Goal: Information Seeking & Learning: Learn about a topic

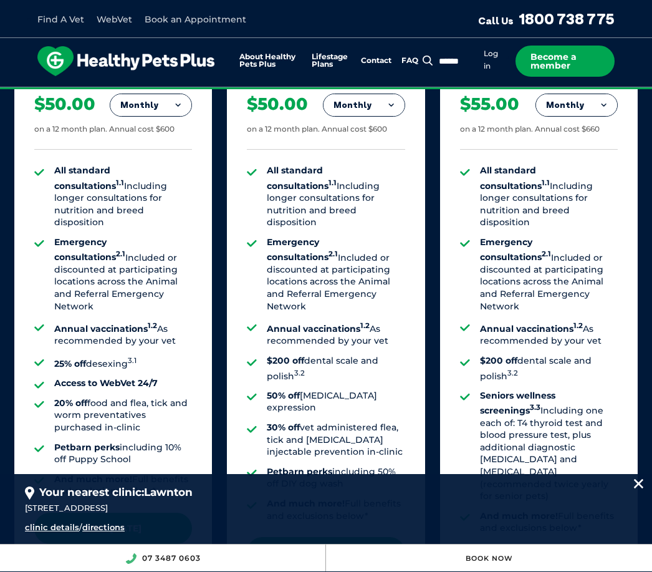
scroll to position [1033, 0]
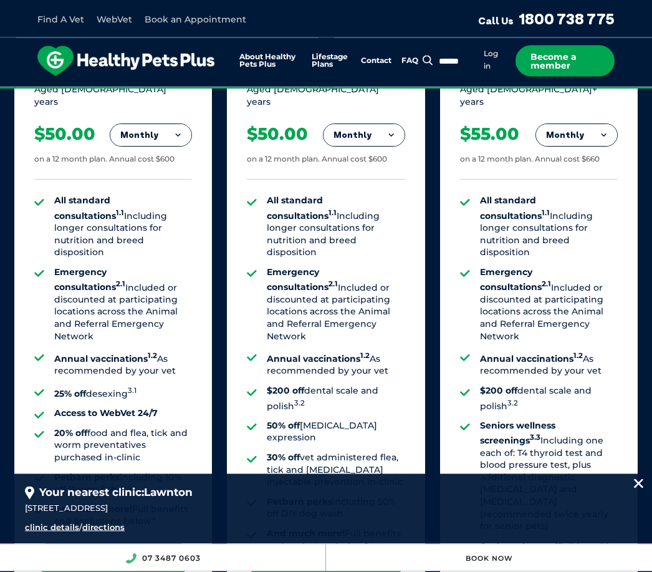
click at [363, 125] on button "Monthly" at bounding box center [364, 136] width 81 height 22
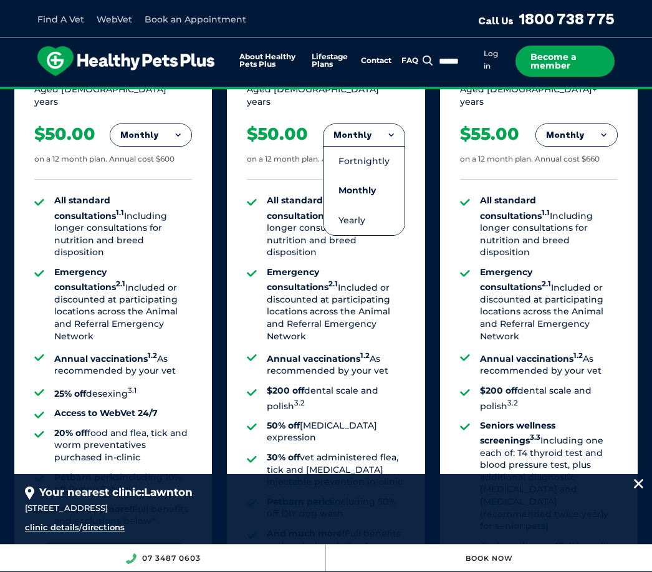
click at [382, 146] on li "Fortnightly" at bounding box center [364, 161] width 81 height 30
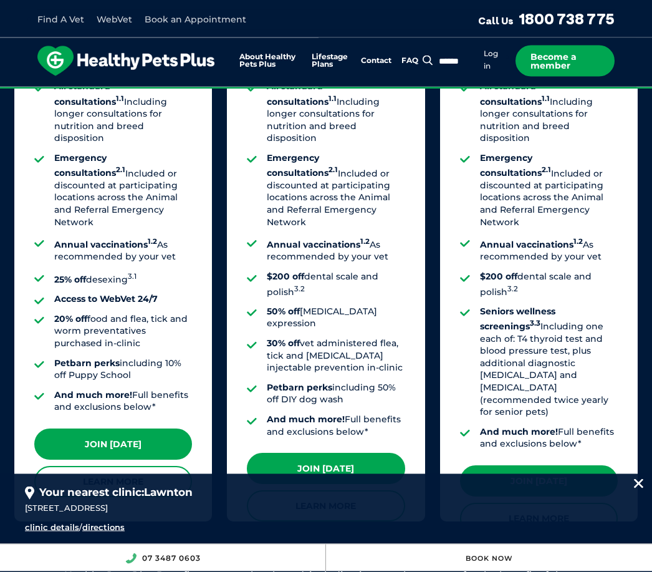
scroll to position [1107, 0]
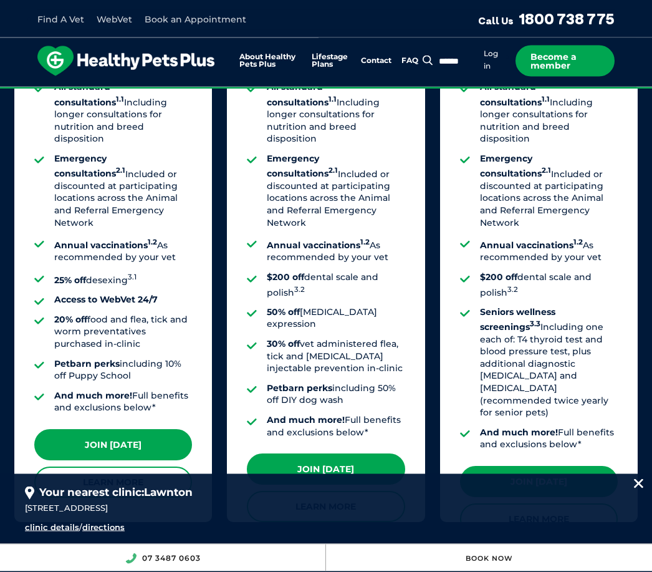
click at [339, 491] on link "Learn More" at bounding box center [326, 506] width 158 height 31
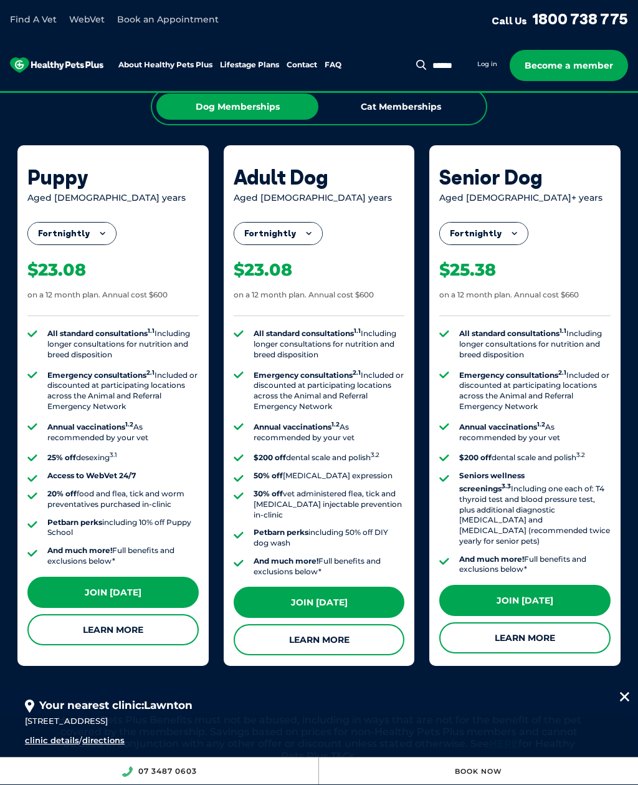
scroll to position [1065, 0]
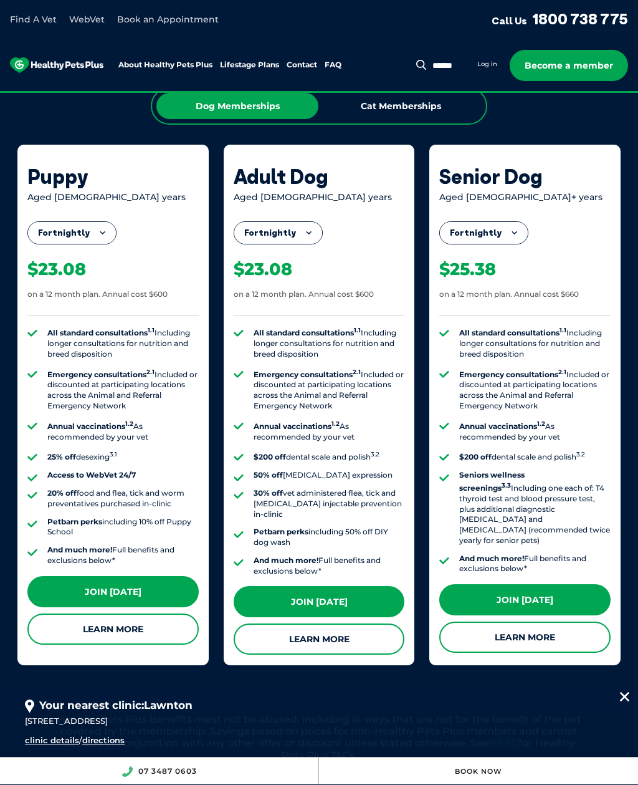
click at [322, 571] on link "Join [DATE]" at bounding box center [319, 601] width 171 height 31
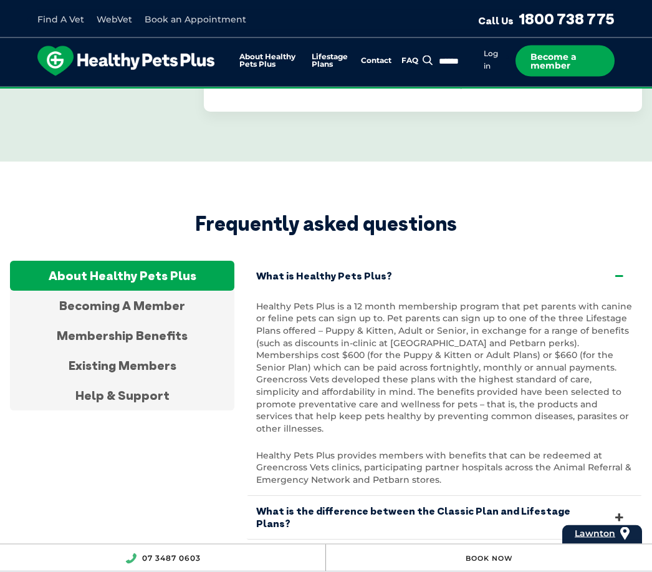
scroll to position [4343, 0]
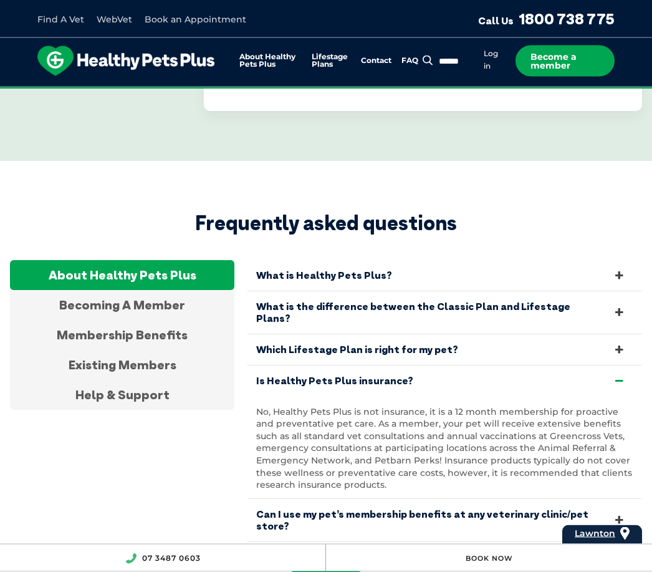
scroll to position [4343, 0]
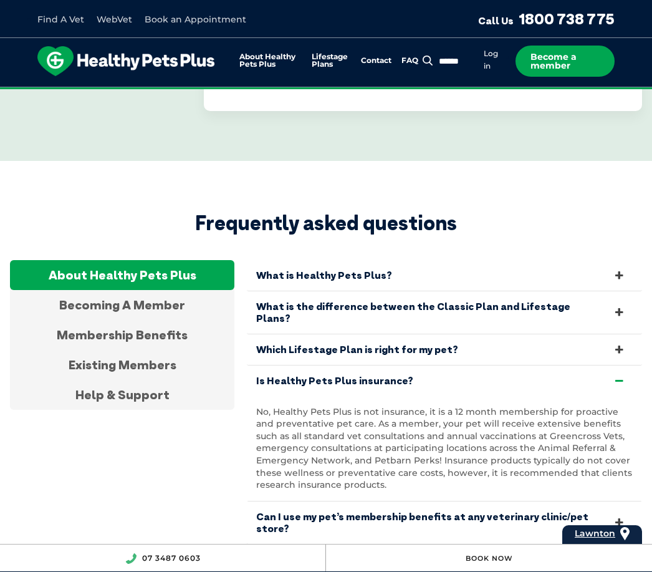
click at [610, 365] on link "Is Healthy Pets Plus insurance?" at bounding box center [444, 380] width 395 height 31
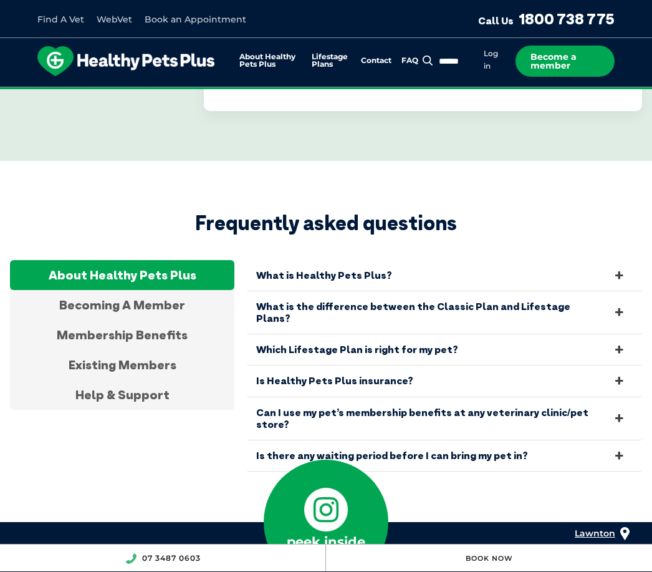
click at [130, 290] on div "Becoming A Member" at bounding box center [122, 305] width 224 height 30
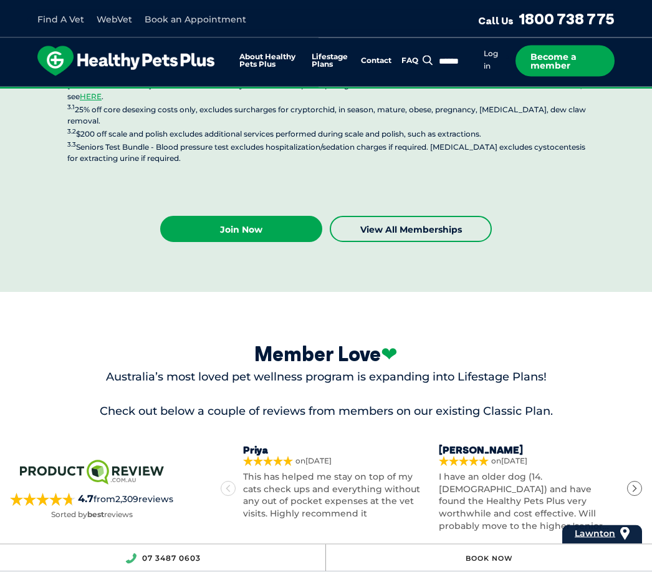
scroll to position [3535, 0]
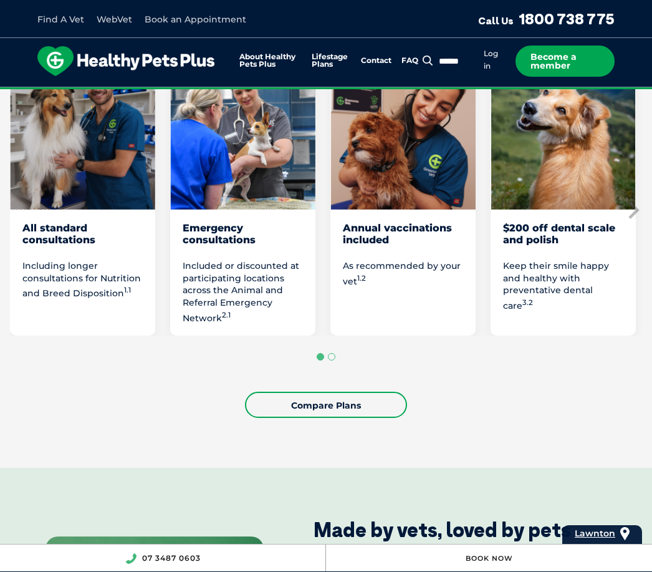
click at [362, 391] on link "Compare Plans" at bounding box center [326, 404] width 162 height 26
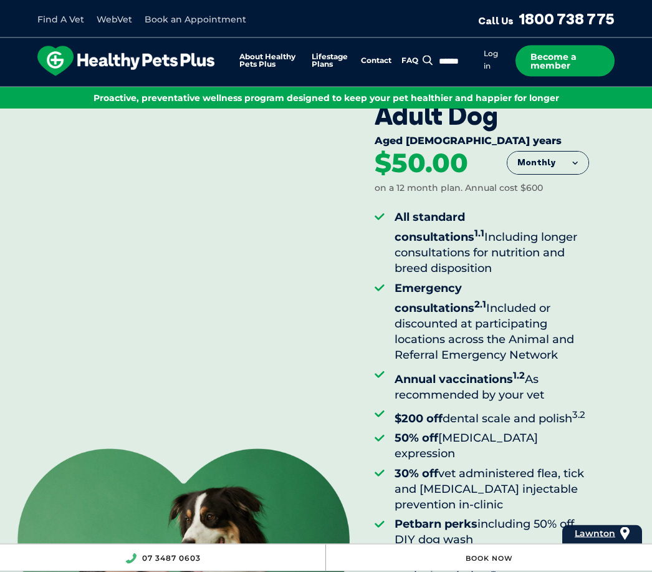
scroll to position [0, 0]
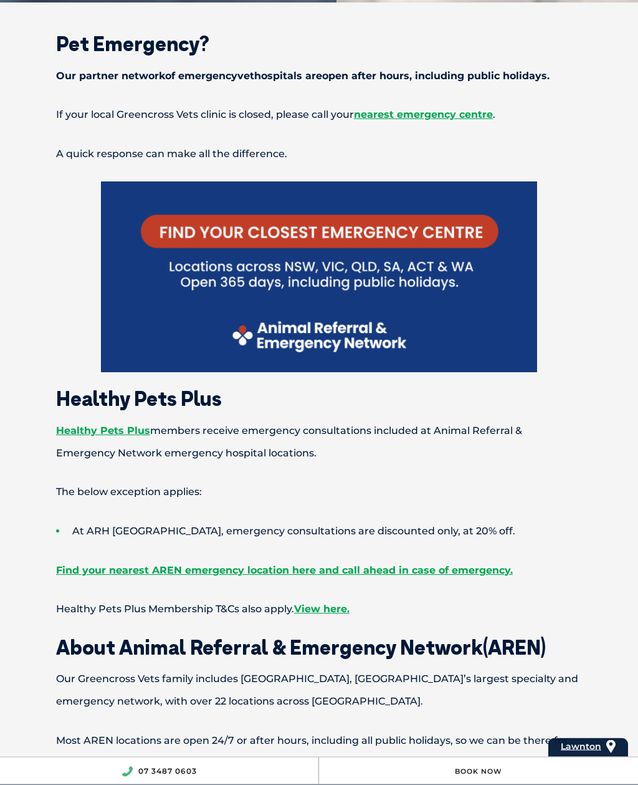
scroll to position [658, 0]
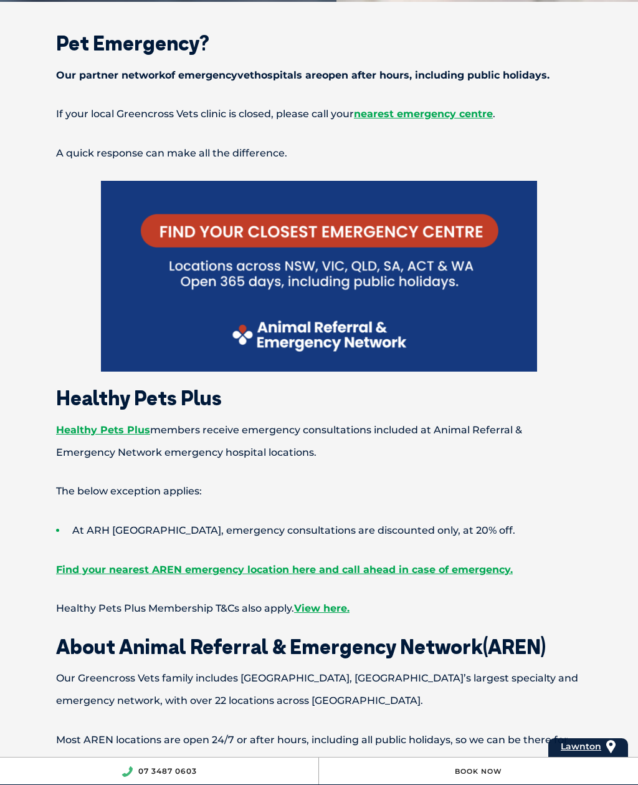
click at [441, 575] on link "Find your nearest AREN emergency location here and call ahead in case of emerge…" at bounding box center [284, 569] width 457 height 12
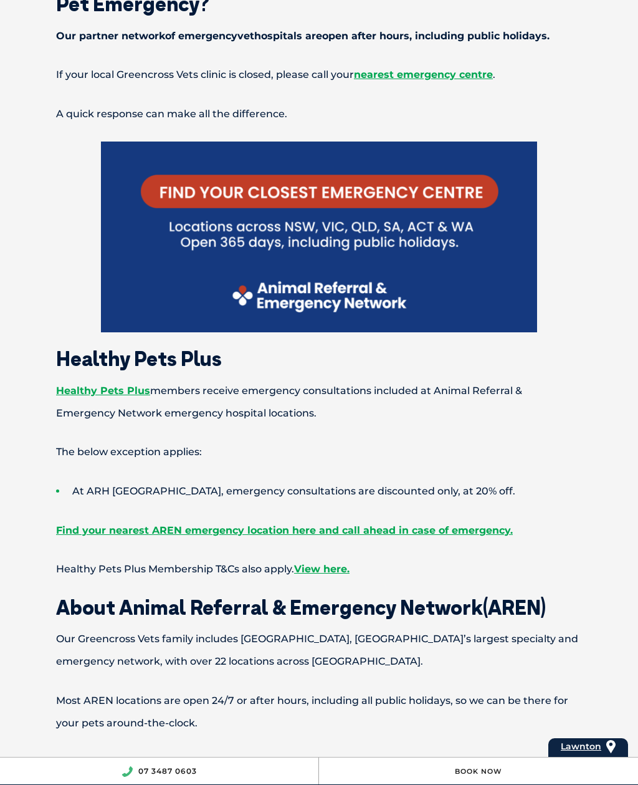
scroll to position [698, 0]
